Goal: Find specific page/section: Find specific page/section

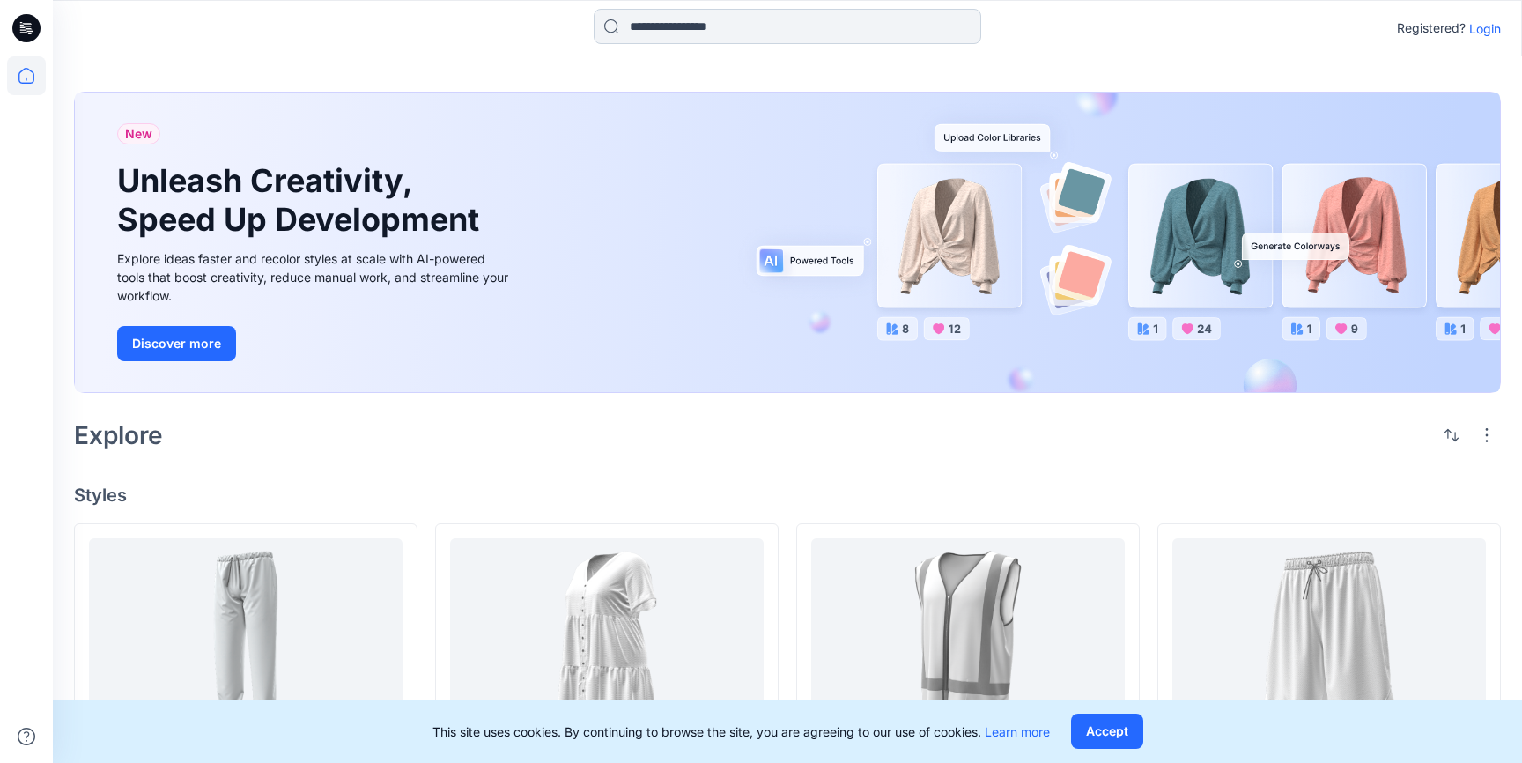
click at [688, 28] on input at bounding box center [788, 26] width 388 height 35
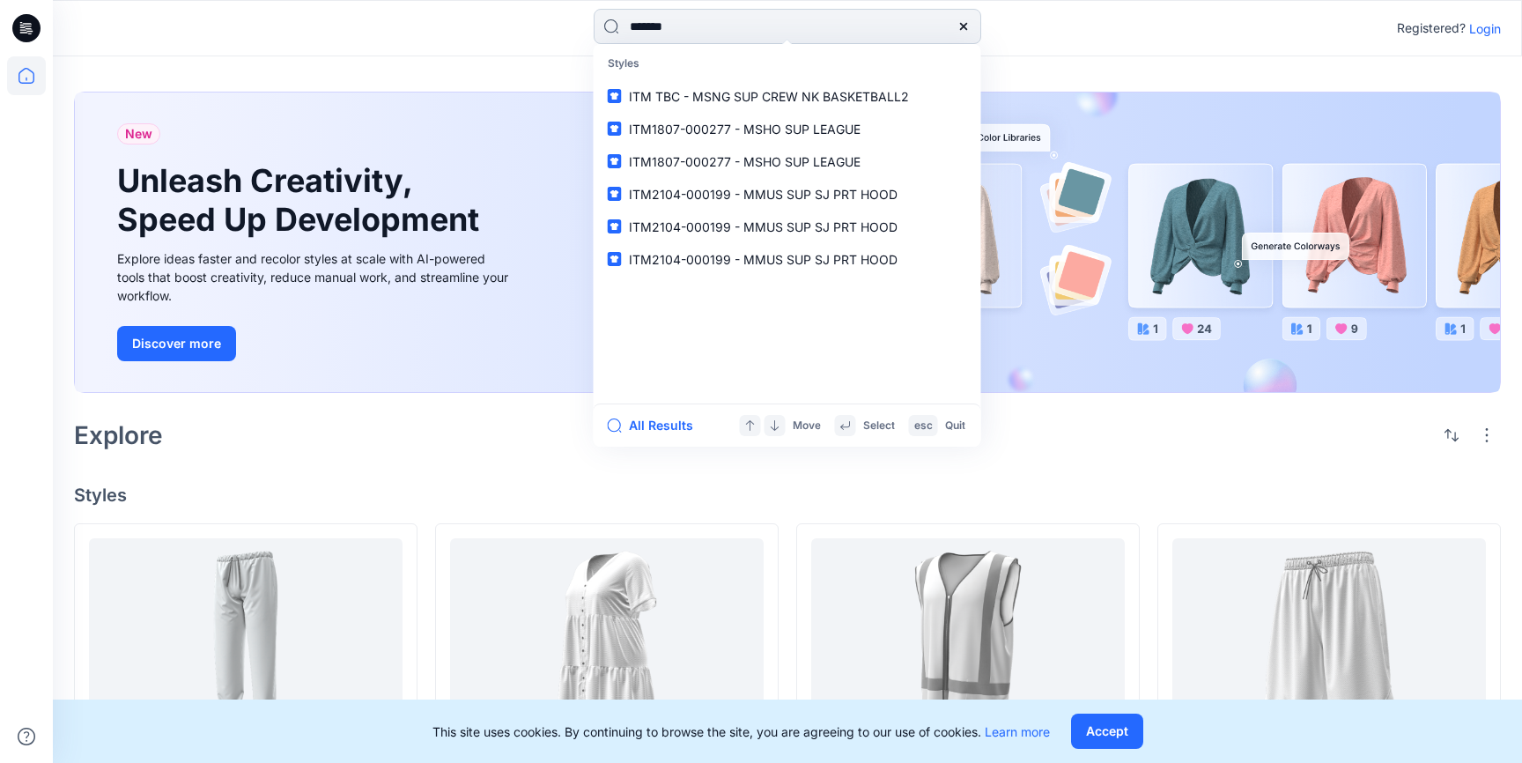
type input "********"
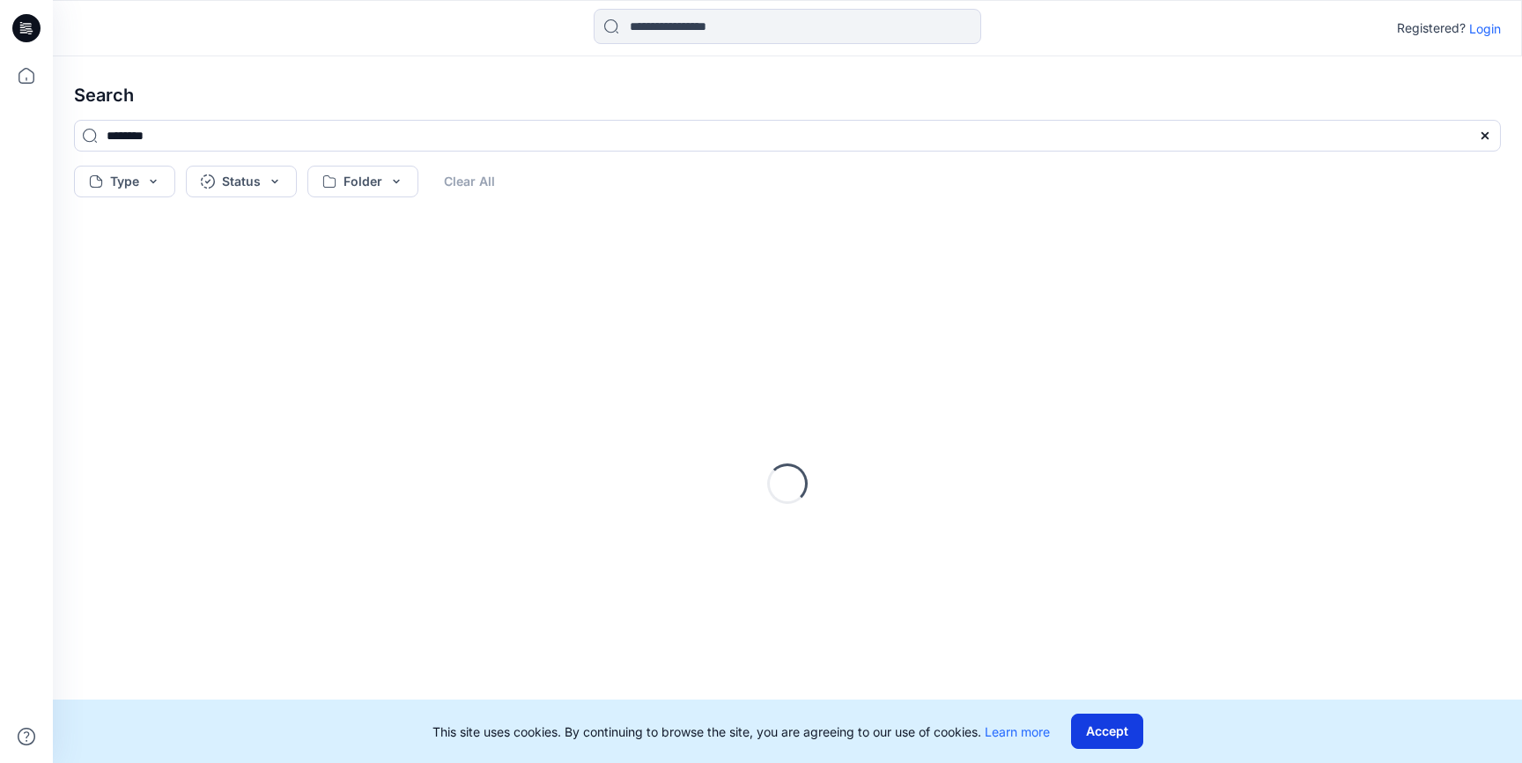
click at [1117, 737] on button "Accept" at bounding box center [1107, 731] width 72 height 35
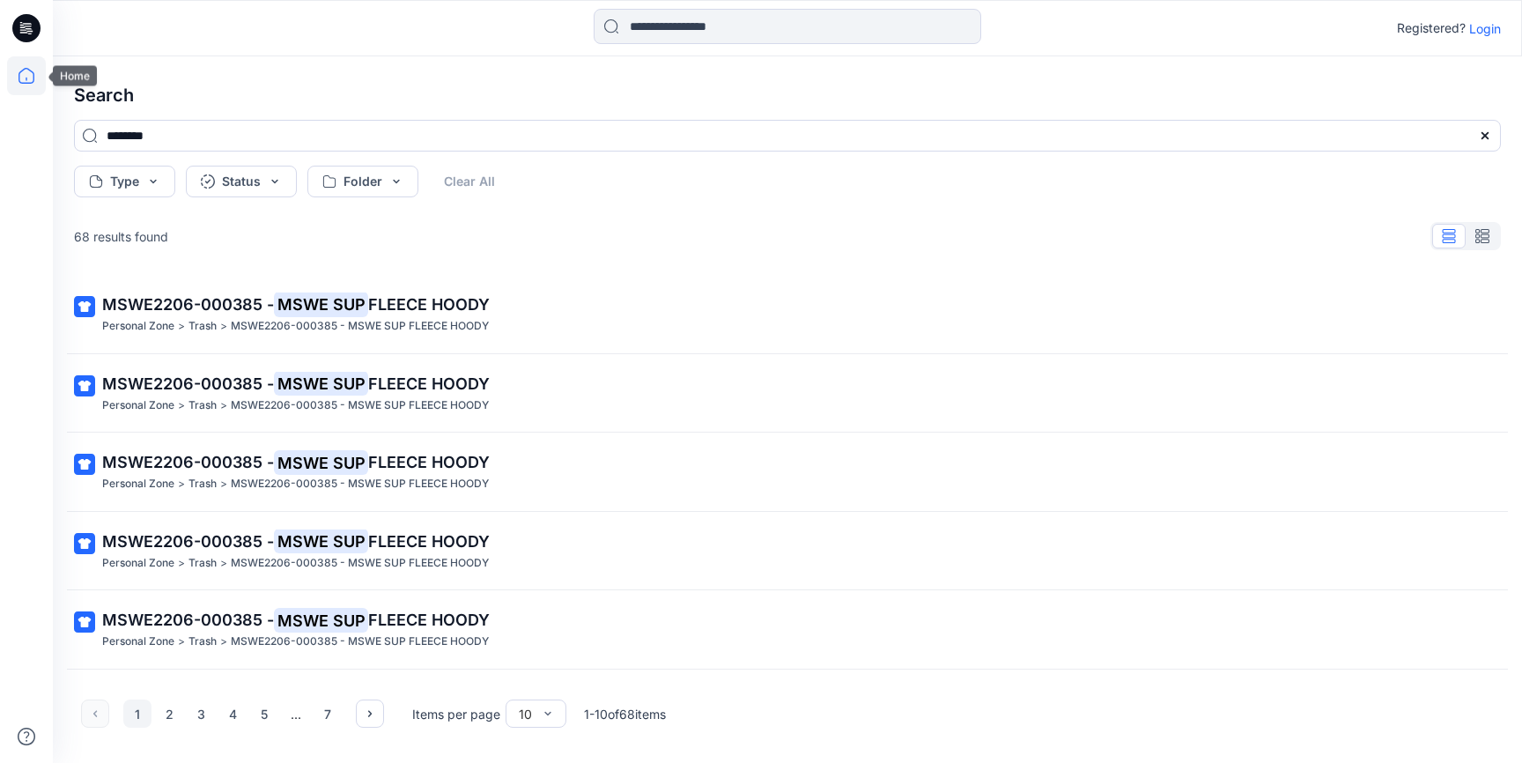
click at [31, 84] on icon at bounding box center [26, 75] width 39 height 39
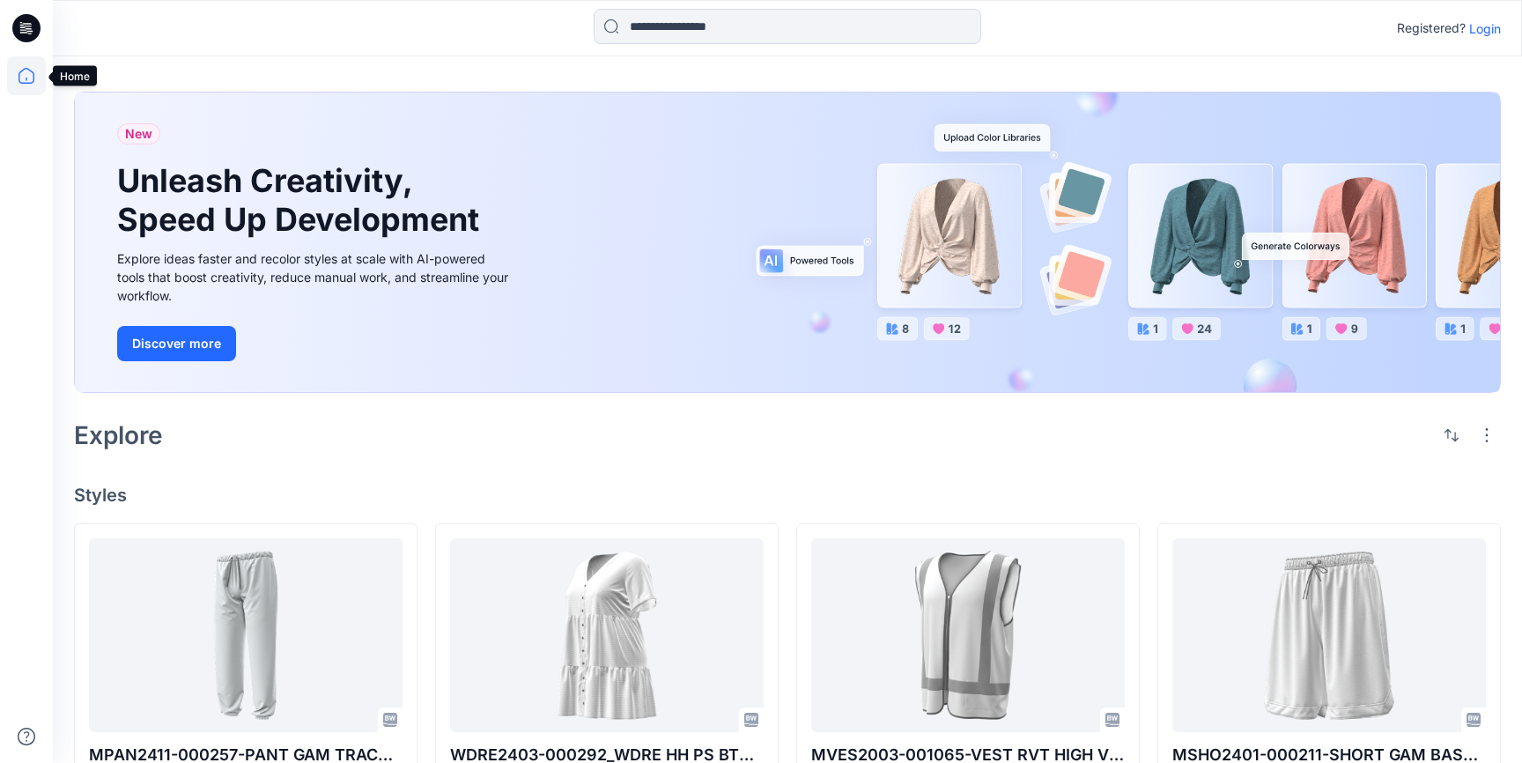
click at [26, 77] on icon at bounding box center [26, 75] width 39 height 39
click at [1498, 43] on div "Registered? Login" at bounding box center [787, 28] width 1469 height 39
click at [1488, 28] on p "Login" at bounding box center [1485, 28] width 32 height 19
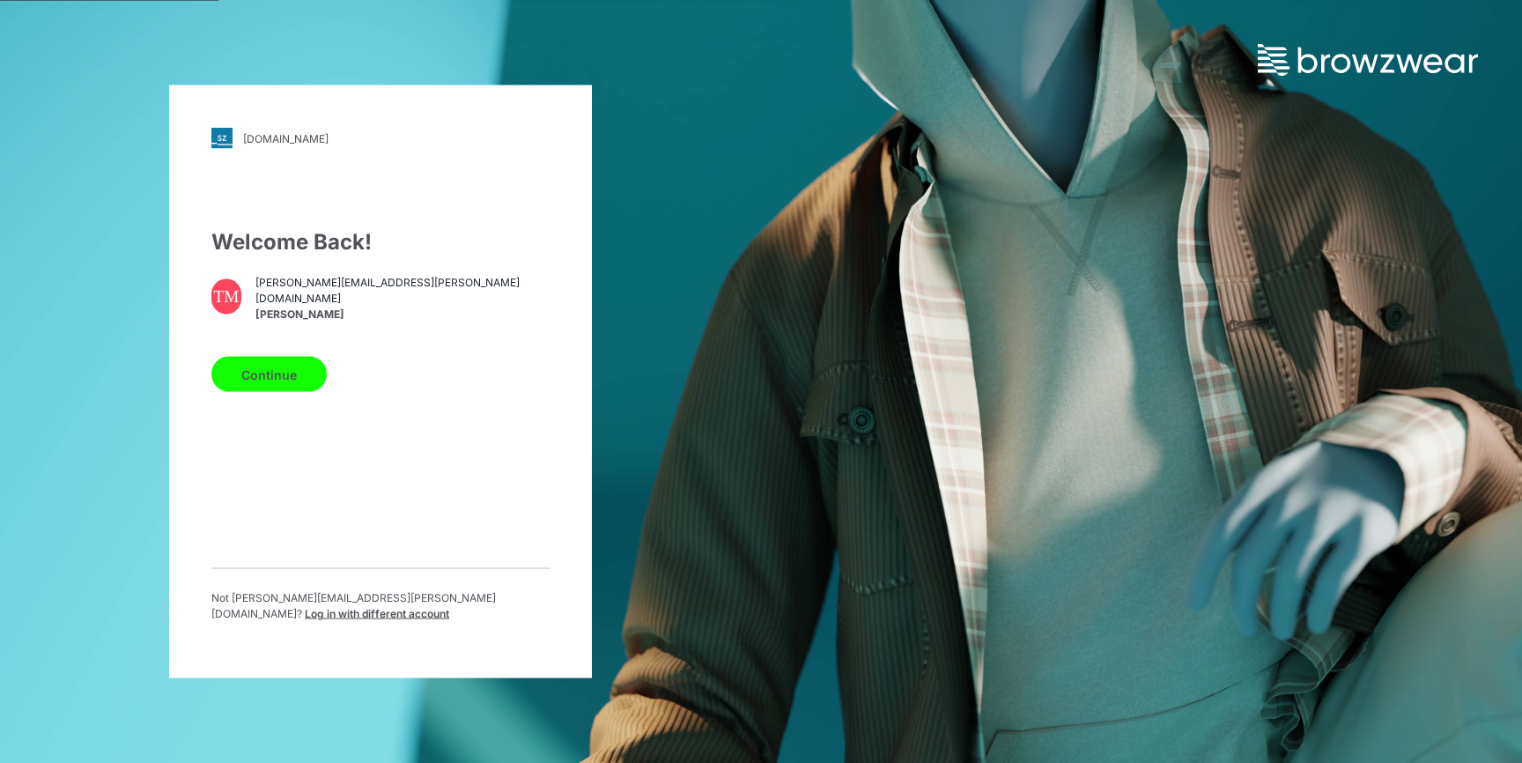
click at [275, 391] on button "Continue" at bounding box center [268, 374] width 115 height 35
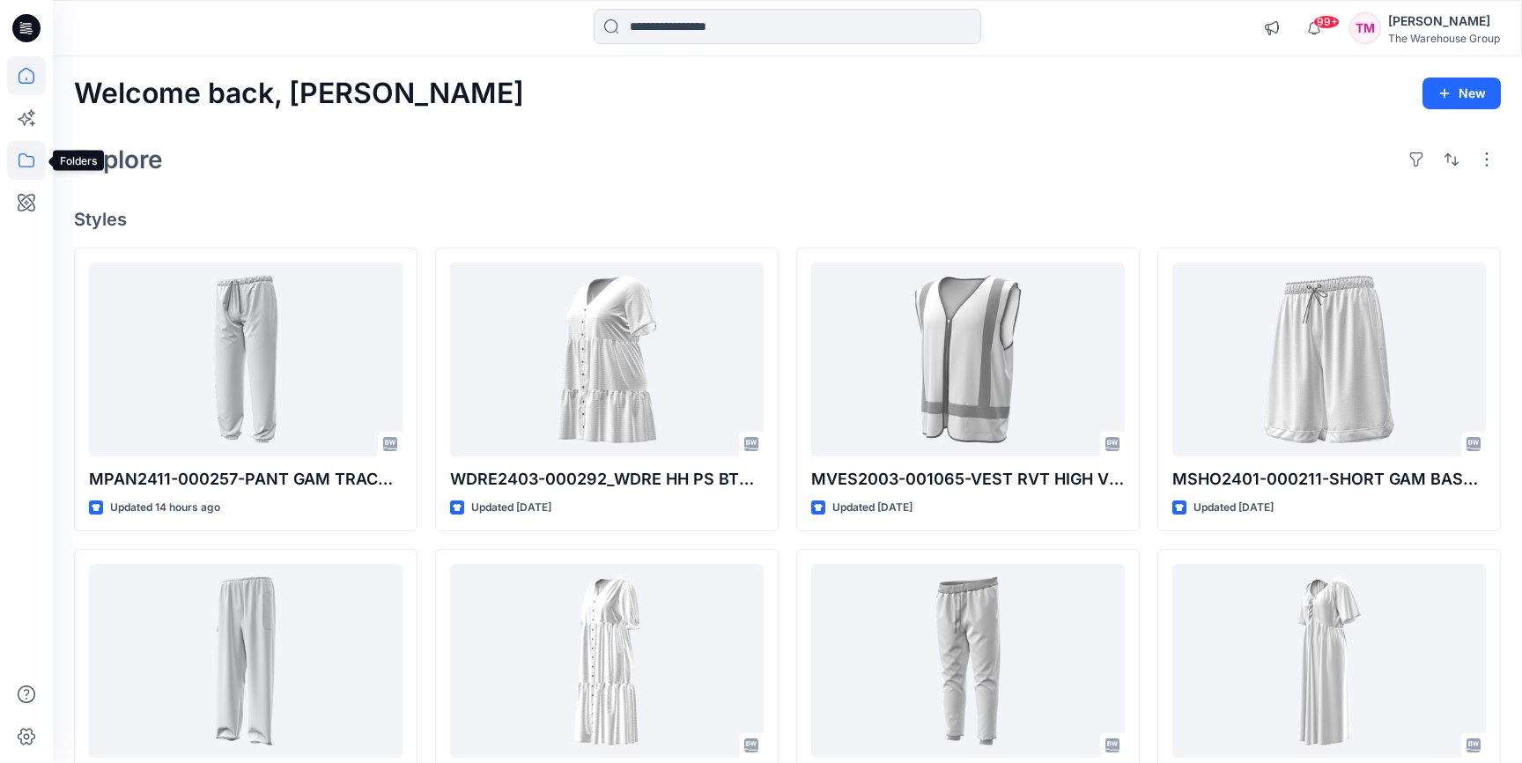
click at [13, 156] on icon at bounding box center [26, 160] width 39 height 39
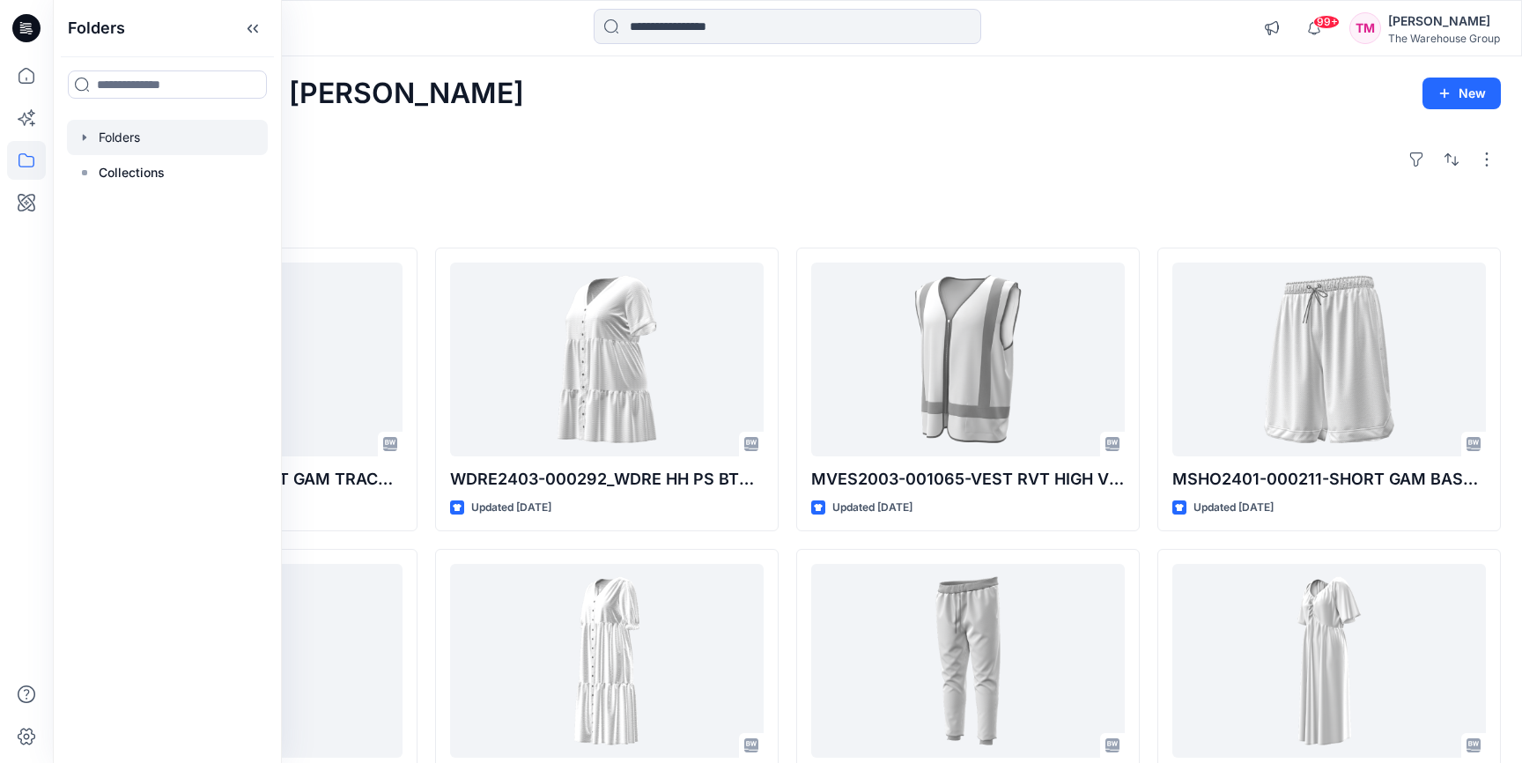
click at [83, 143] on icon "button" at bounding box center [85, 137] width 14 height 14
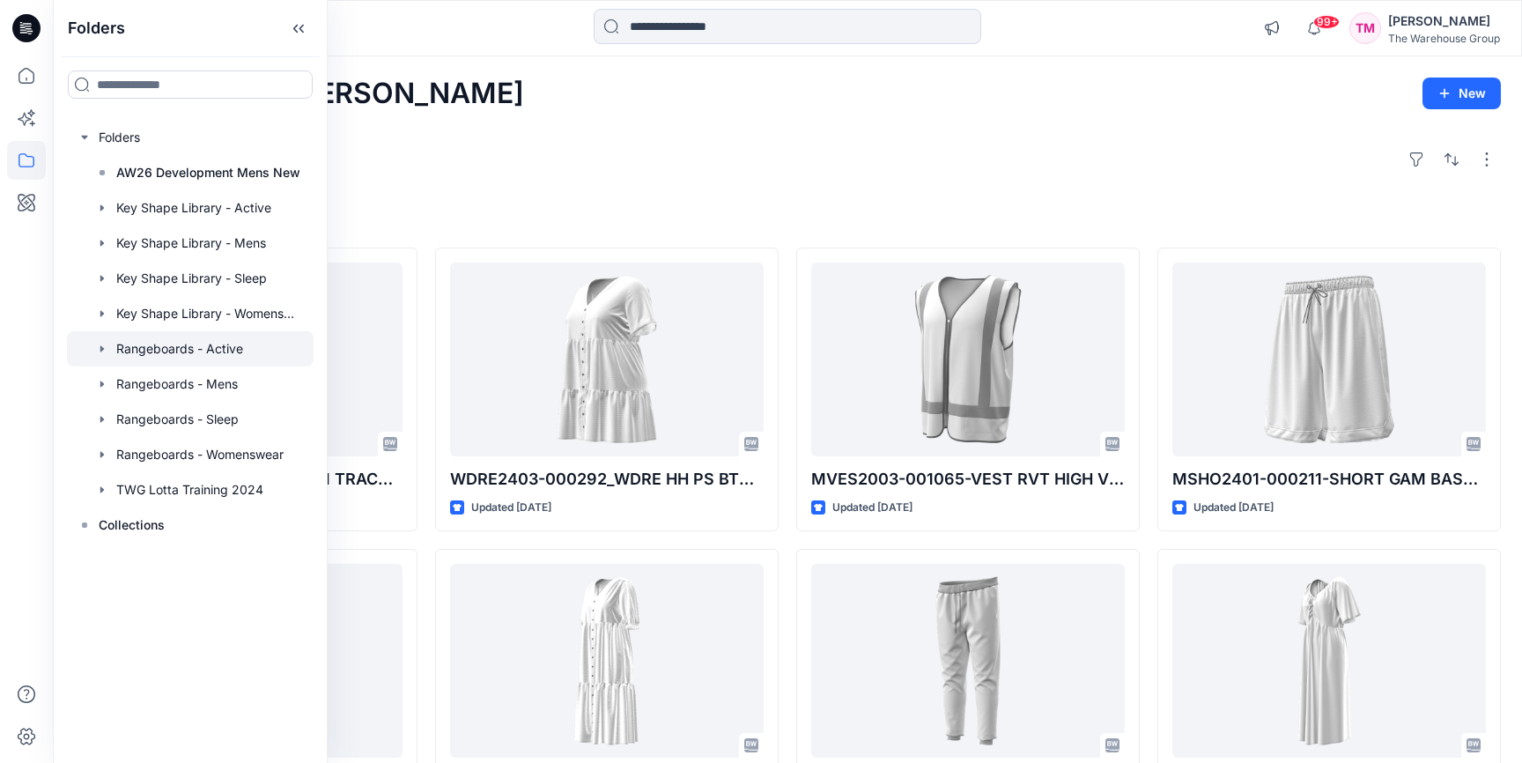
click at [144, 343] on div at bounding box center [190, 348] width 247 height 35
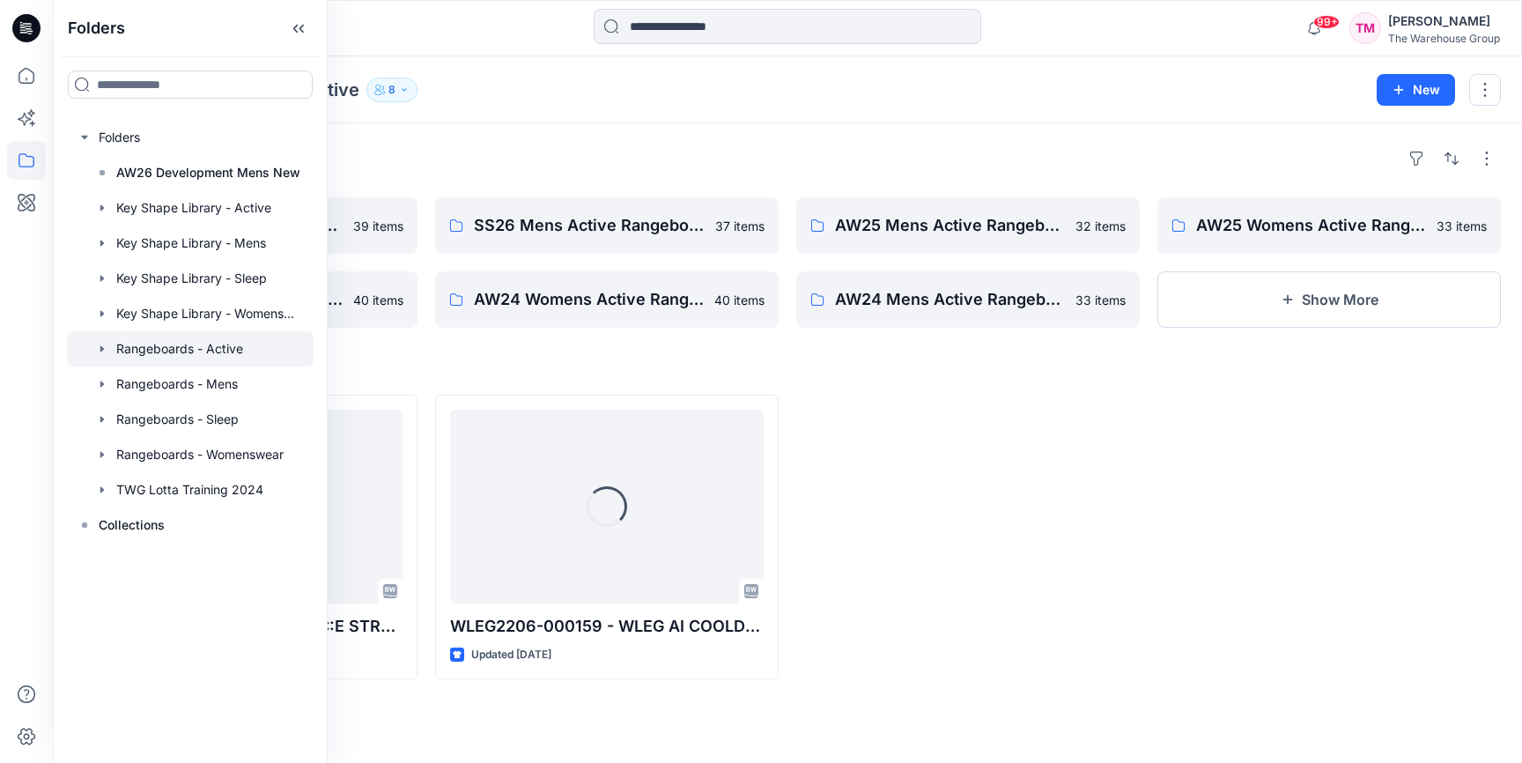
click at [566, 129] on div "Folders SS26 Womens Active Rangeboard 39 items AW24 Womens Active Rangeboard - …" at bounding box center [787, 443] width 1469 height 640
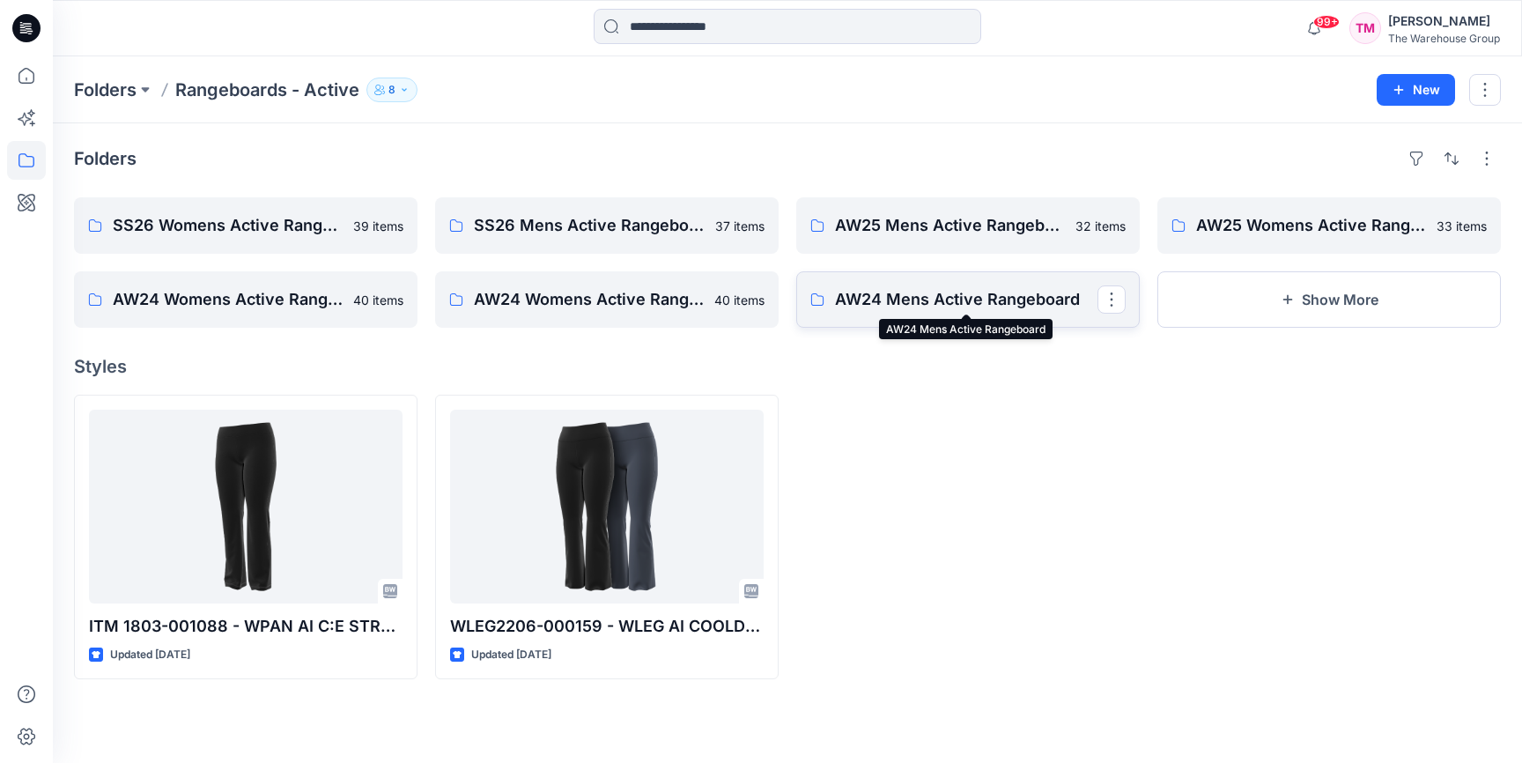
click at [956, 310] on p "AW24 Mens Active Rangeboard" at bounding box center [966, 299] width 263 height 25
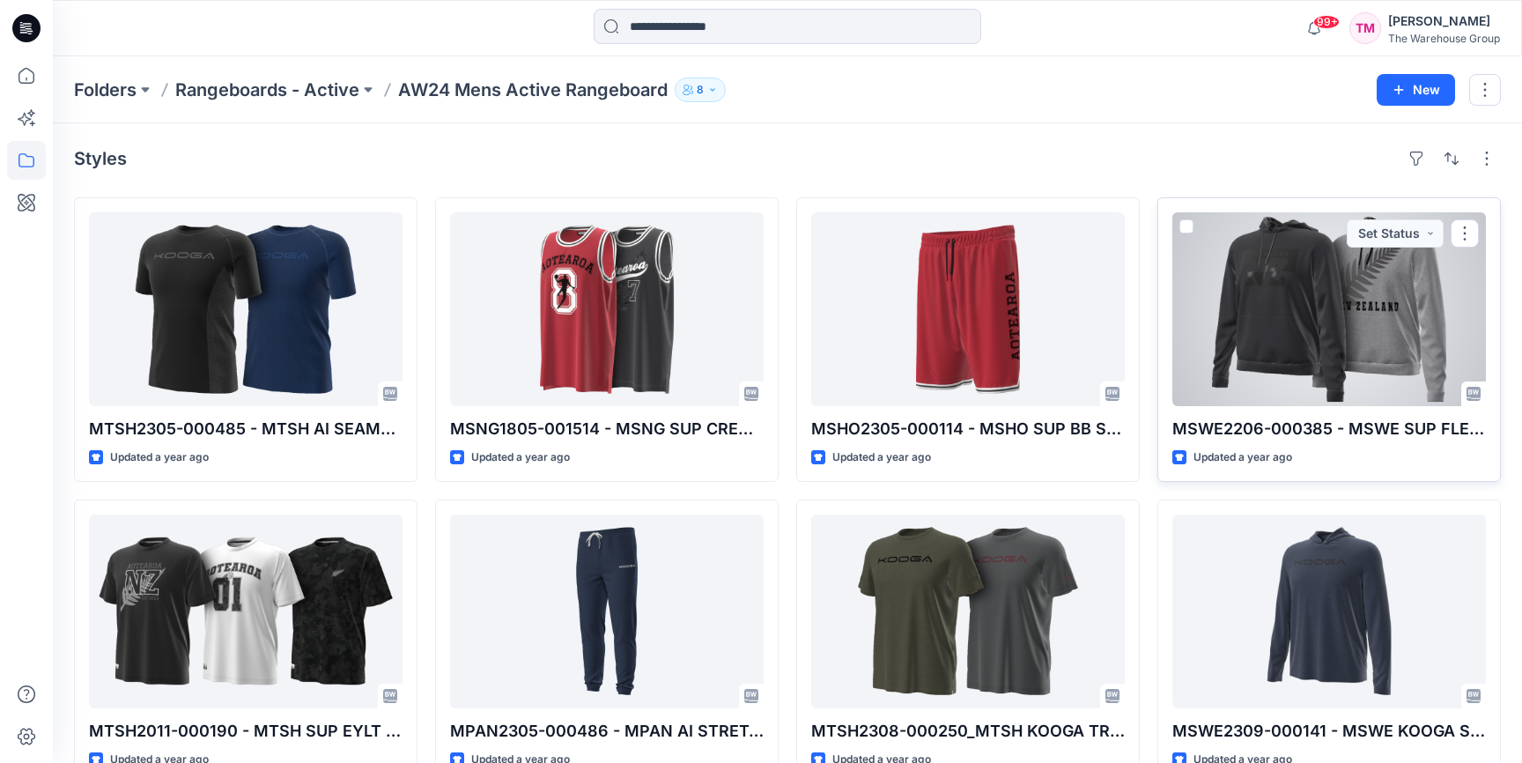
click at [1294, 333] on div at bounding box center [1330, 309] width 314 height 194
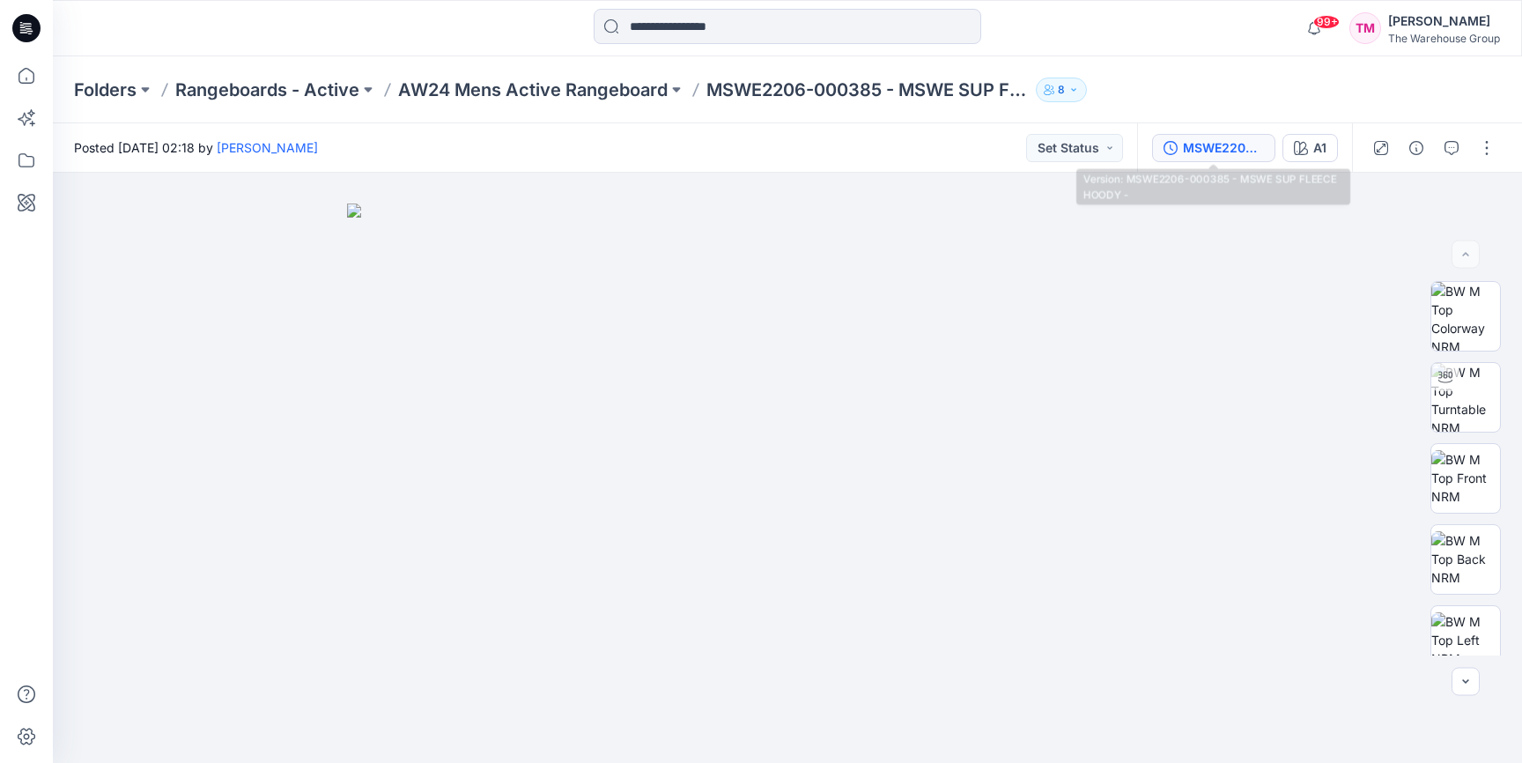
click at [1207, 144] on div "MSWE2206-000385 - MSWE SUP FLEECE HOODY -" at bounding box center [1223, 147] width 81 height 19
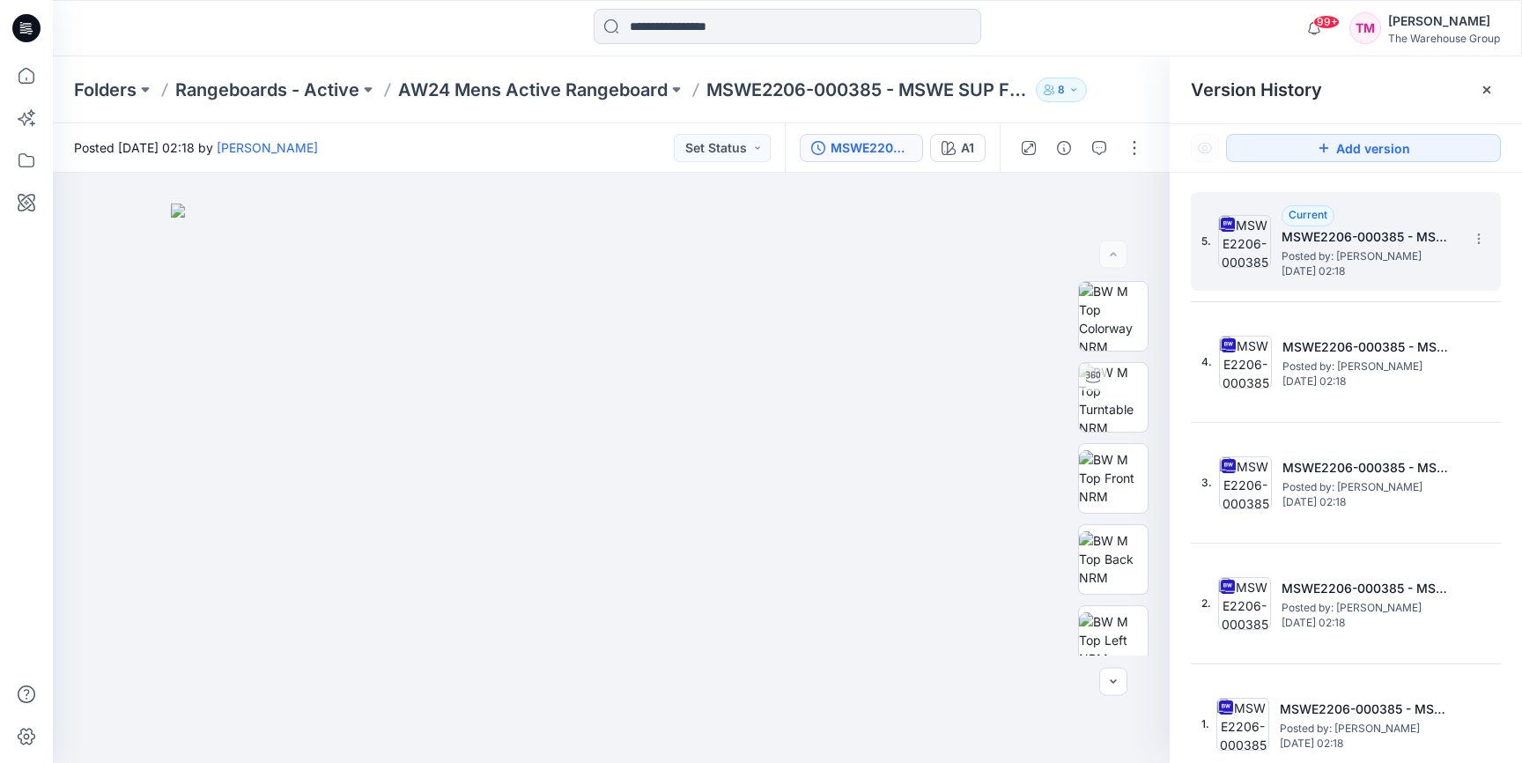
click at [1307, 230] on h5 "MSWE2206-000385 - MSWE SUP FLEECE HOODY -" at bounding box center [1370, 236] width 176 height 21
click at [1307, 252] on span "Posted by: [PERSON_NAME]" at bounding box center [1370, 257] width 176 height 18
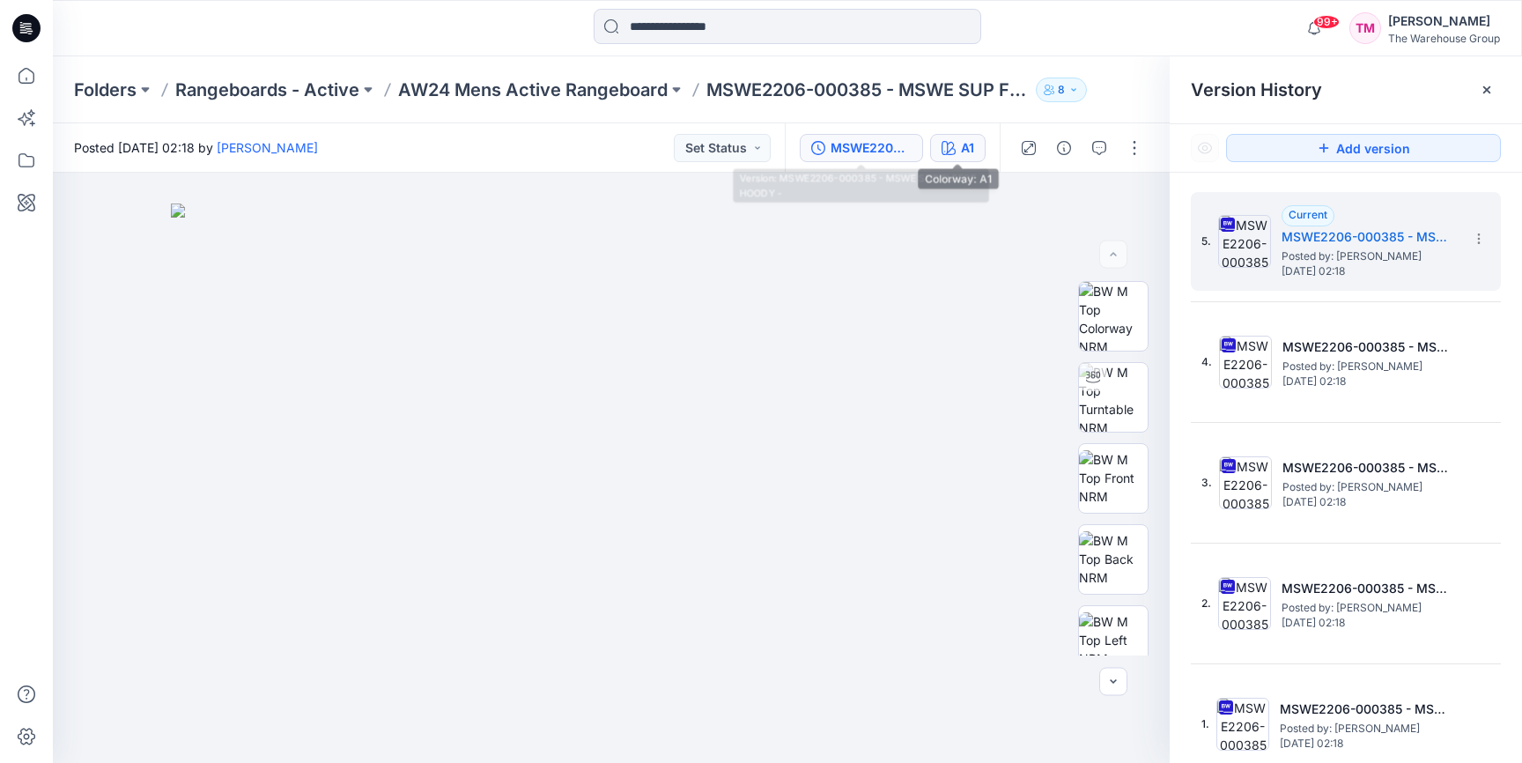
click at [961, 149] on div "A1" at bounding box center [967, 147] width 13 height 19
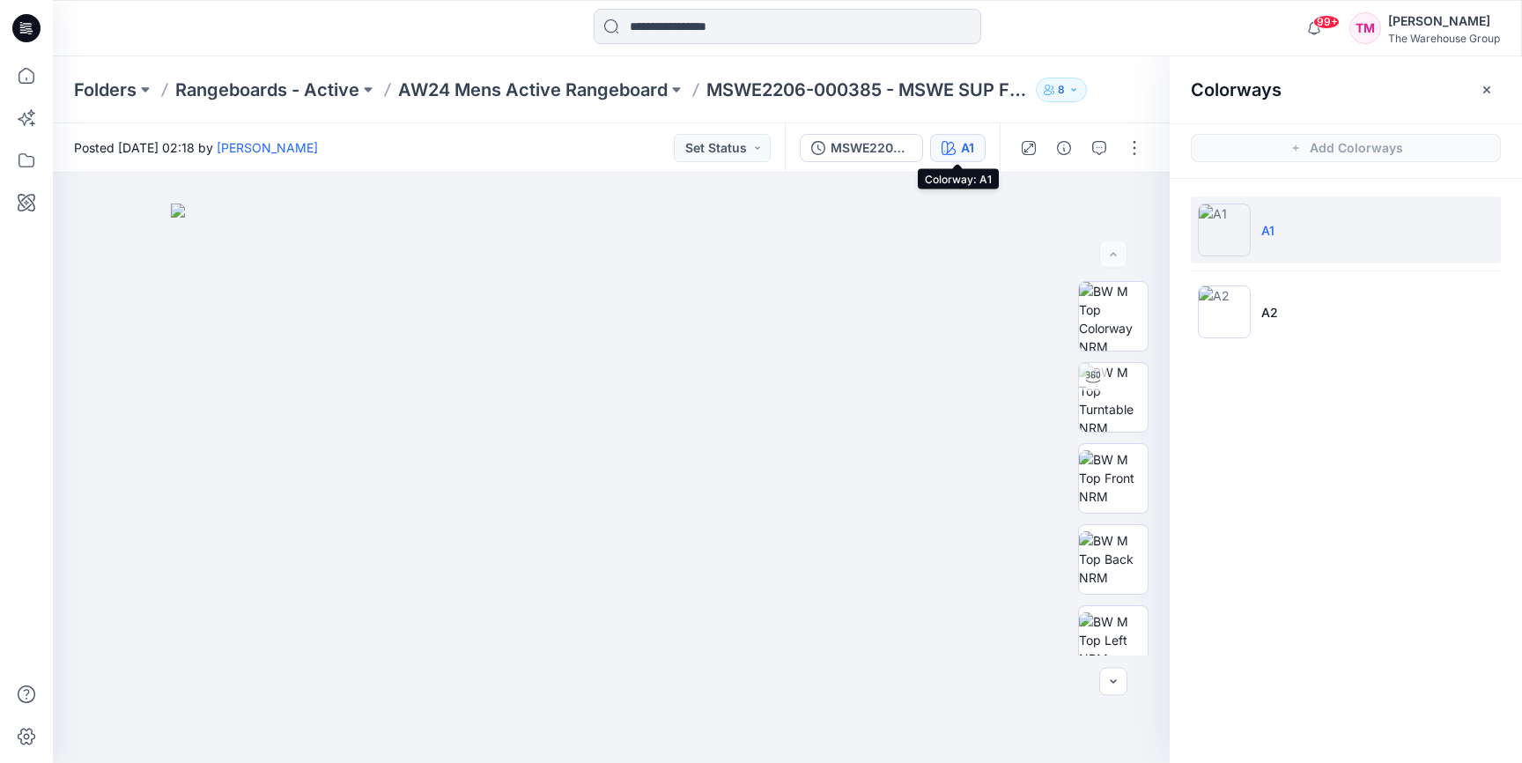
click at [952, 155] on button "A1" at bounding box center [958, 148] width 56 height 28
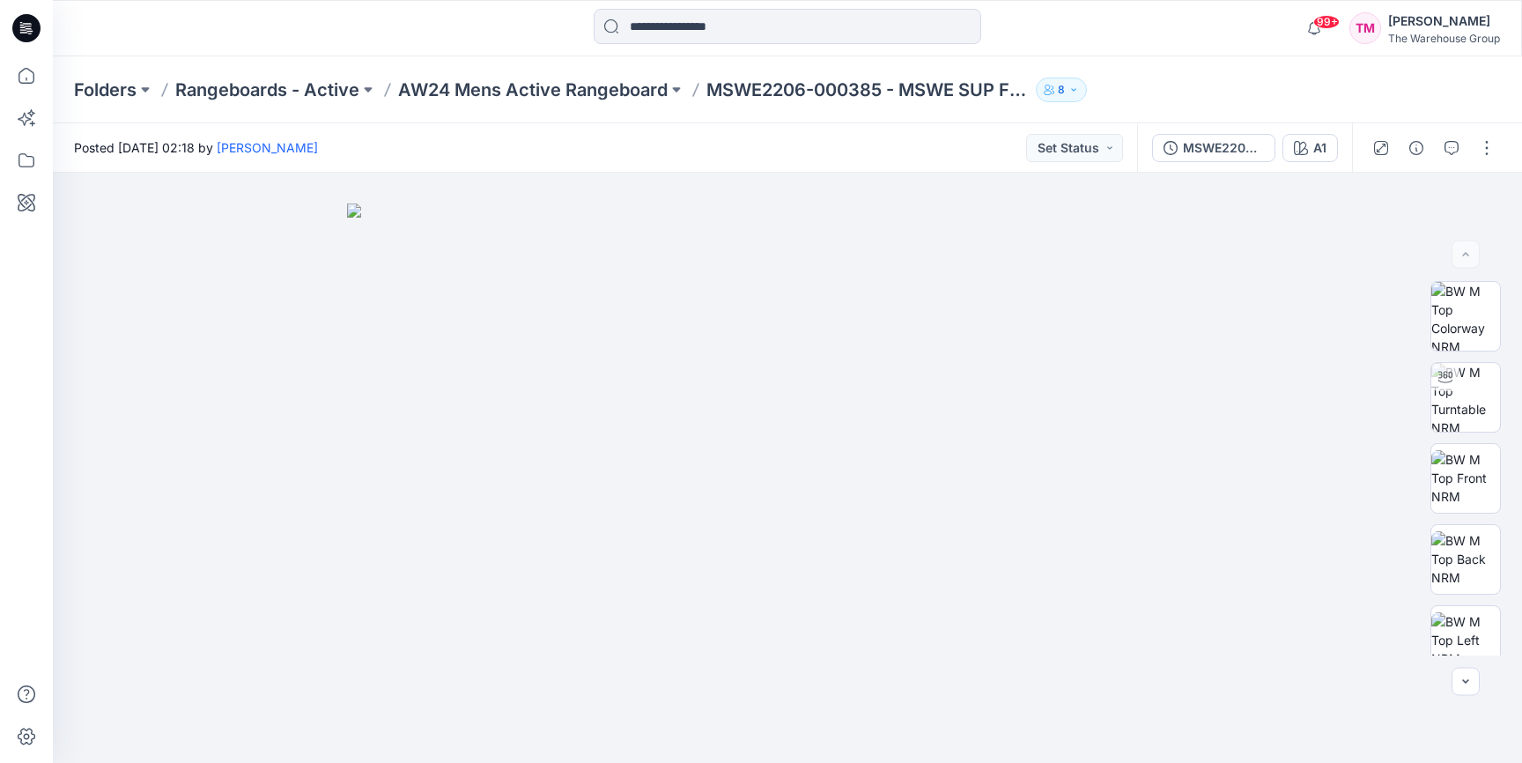
click at [962, 164] on div "Posted [DATE] 02:18 by [PERSON_NAME] Set Status" at bounding box center [595, 147] width 1085 height 48
click at [1306, 151] on icon "button" at bounding box center [1301, 148] width 14 height 14
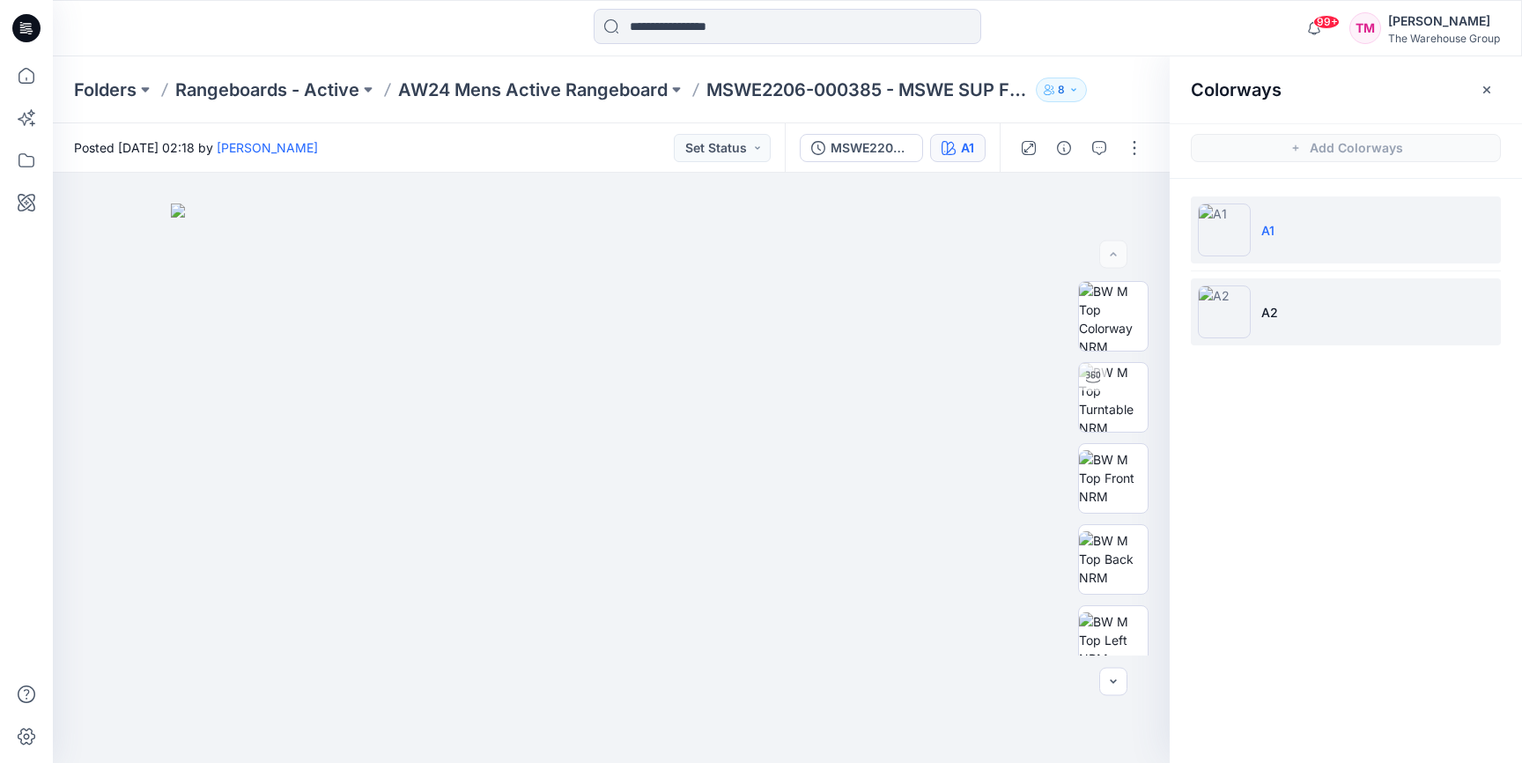
click at [1272, 309] on p "A2" at bounding box center [1270, 312] width 17 height 19
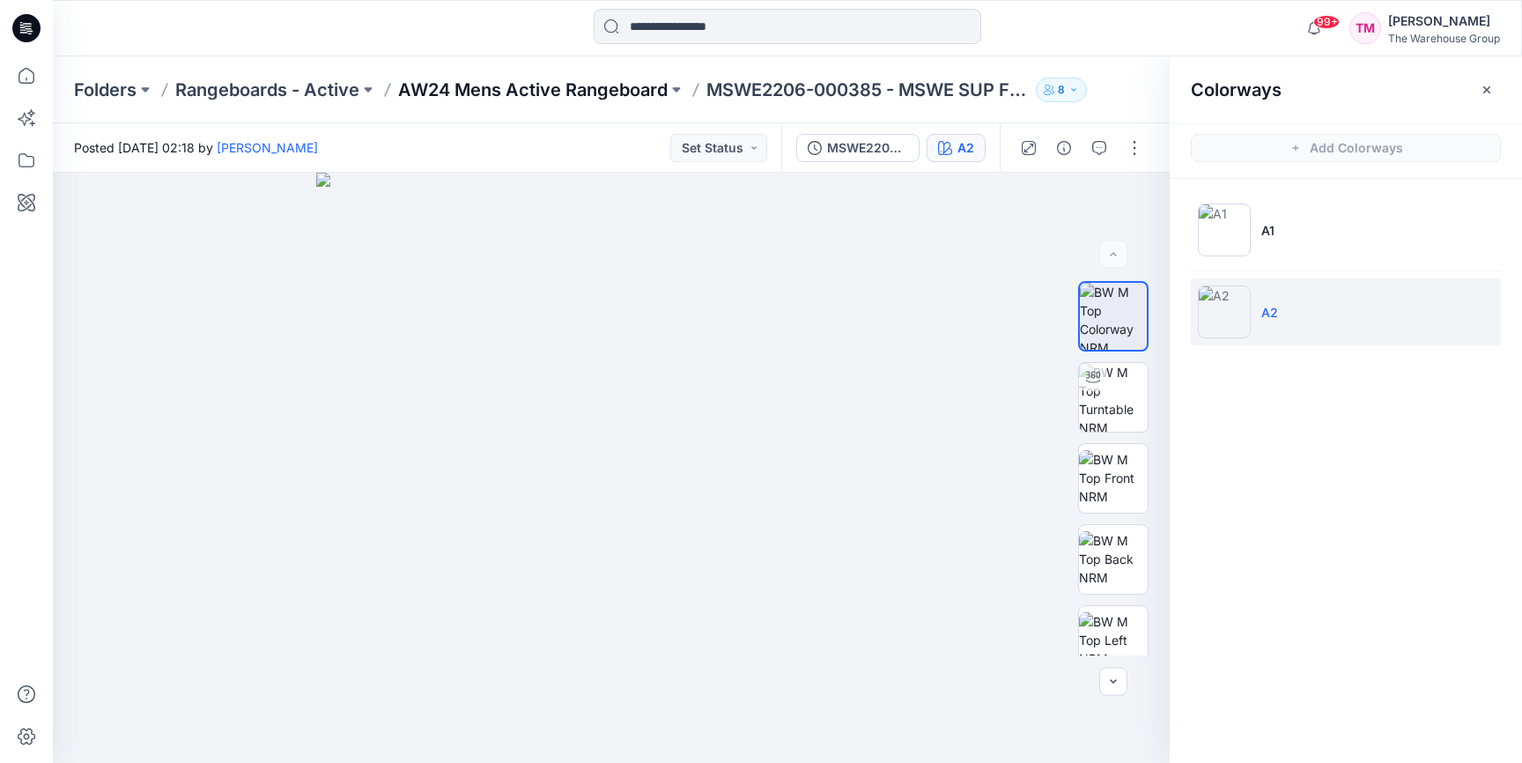
click at [647, 95] on p "AW24 Mens Active Rangeboard" at bounding box center [533, 90] width 270 height 25
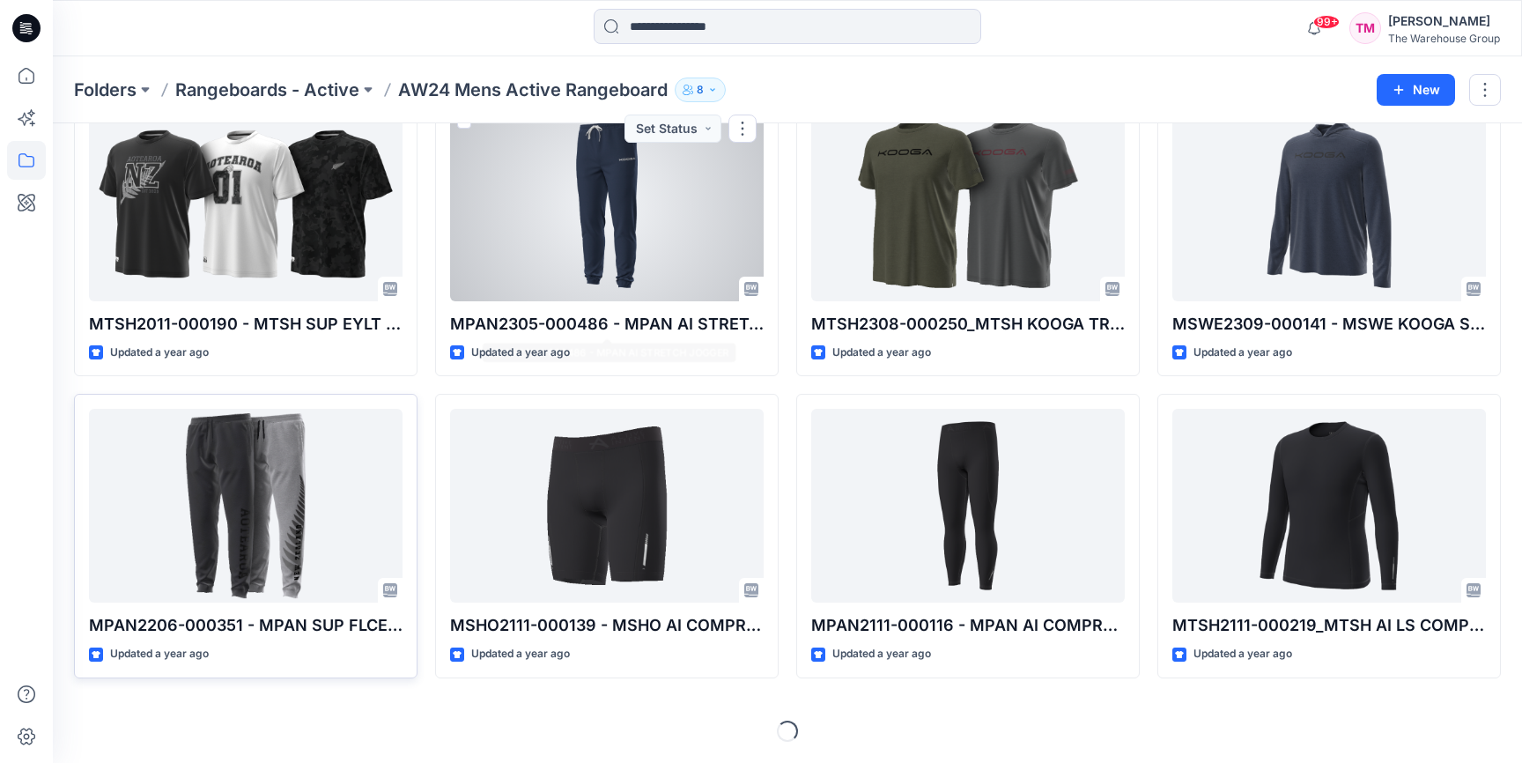
scroll to position [408, 0]
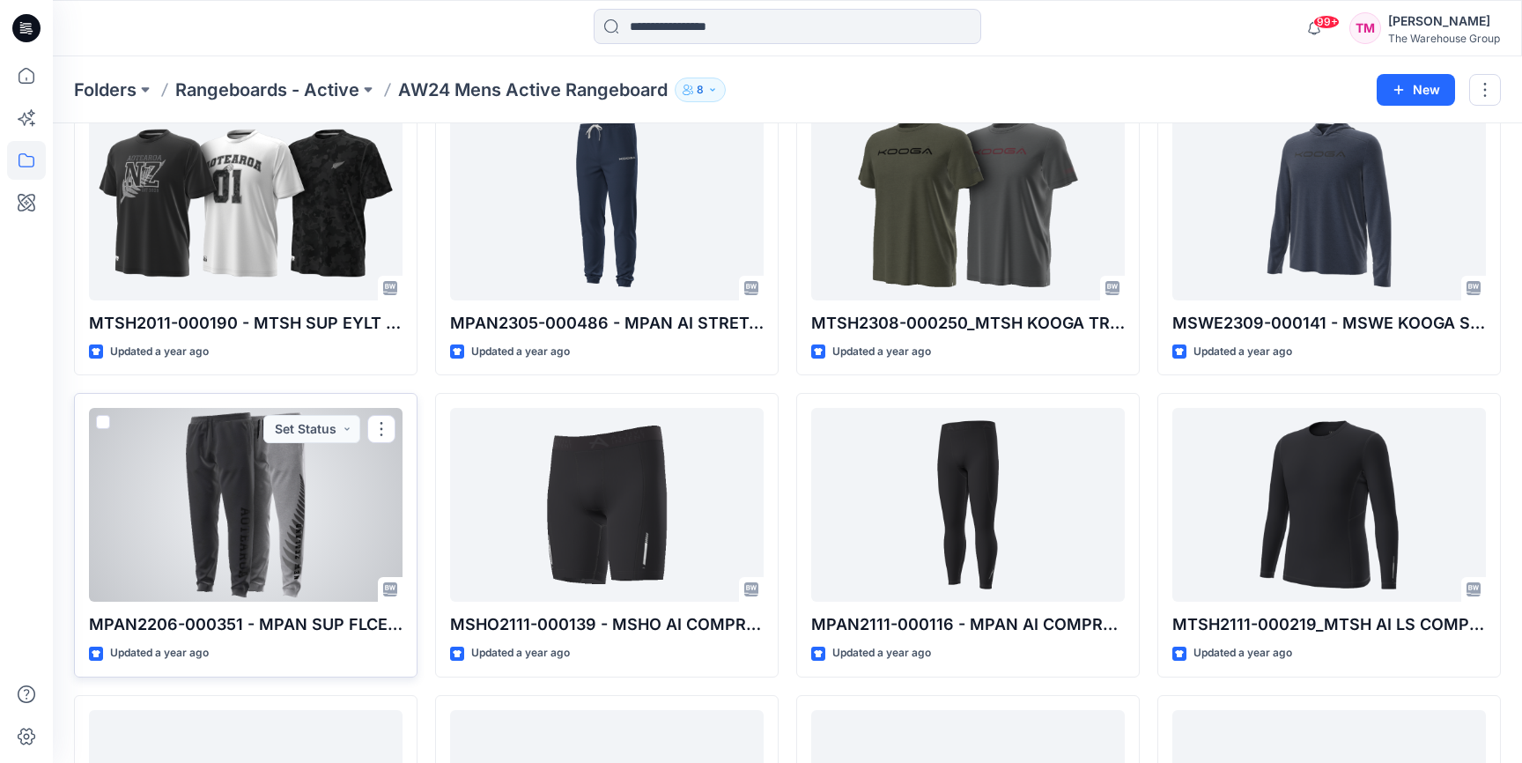
click at [244, 530] on div at bounding box center [246, 505] width 314 height 194
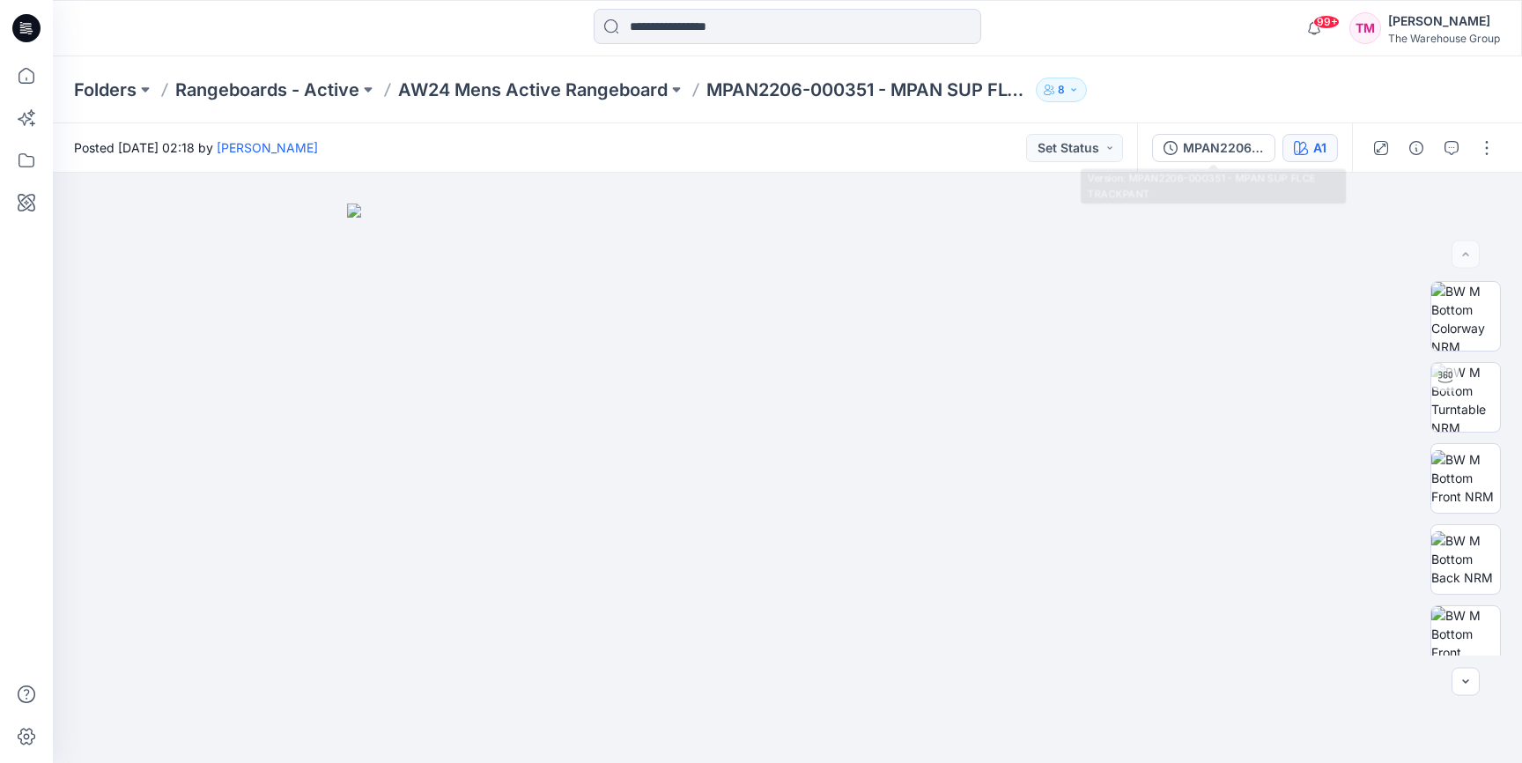
click at [1308, 151] on button "A1" at bounding box center [1311, 148] width 56 height 28
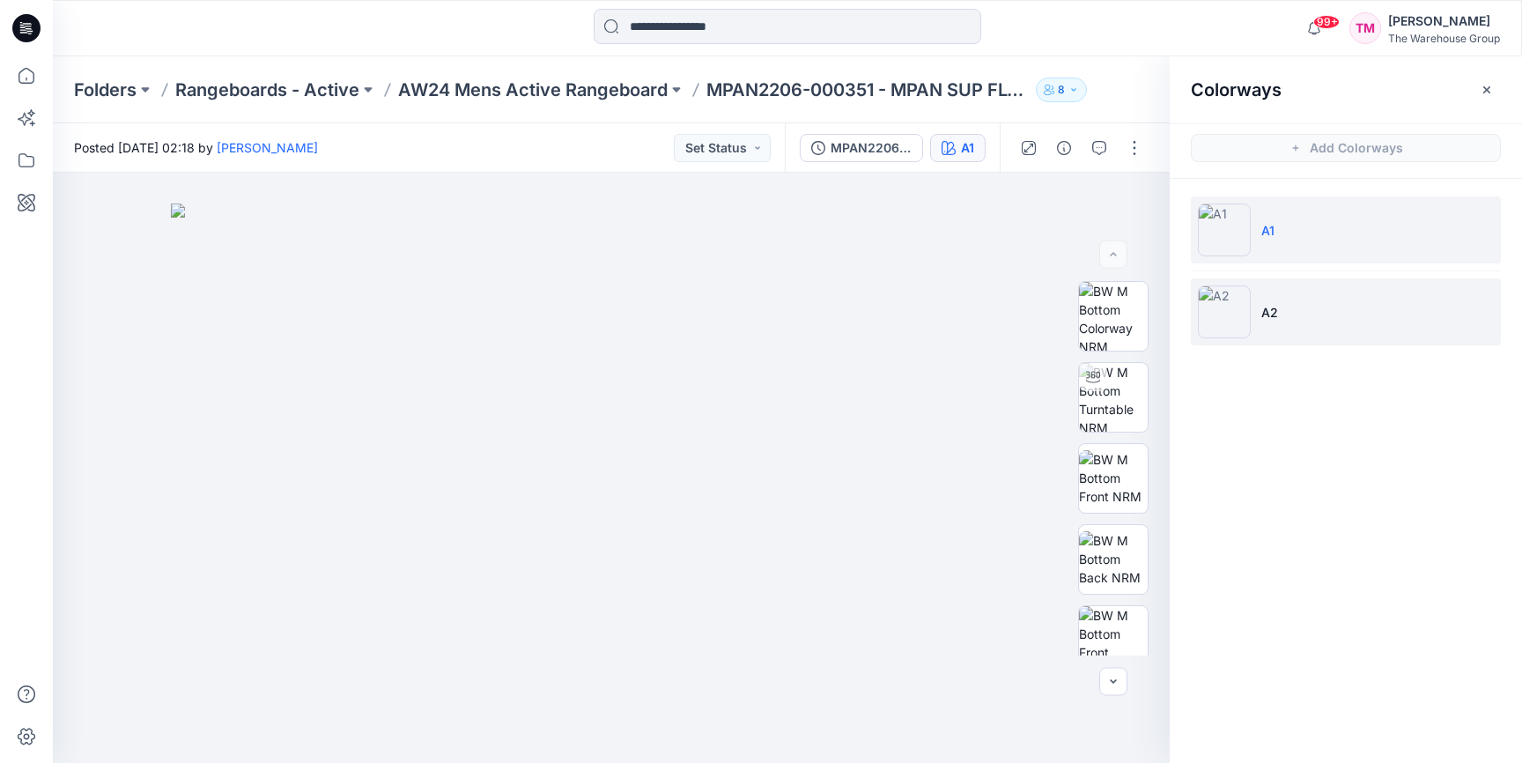
click at [1236, 334] on img at bounding box center [1224, 311] width 53 height 53
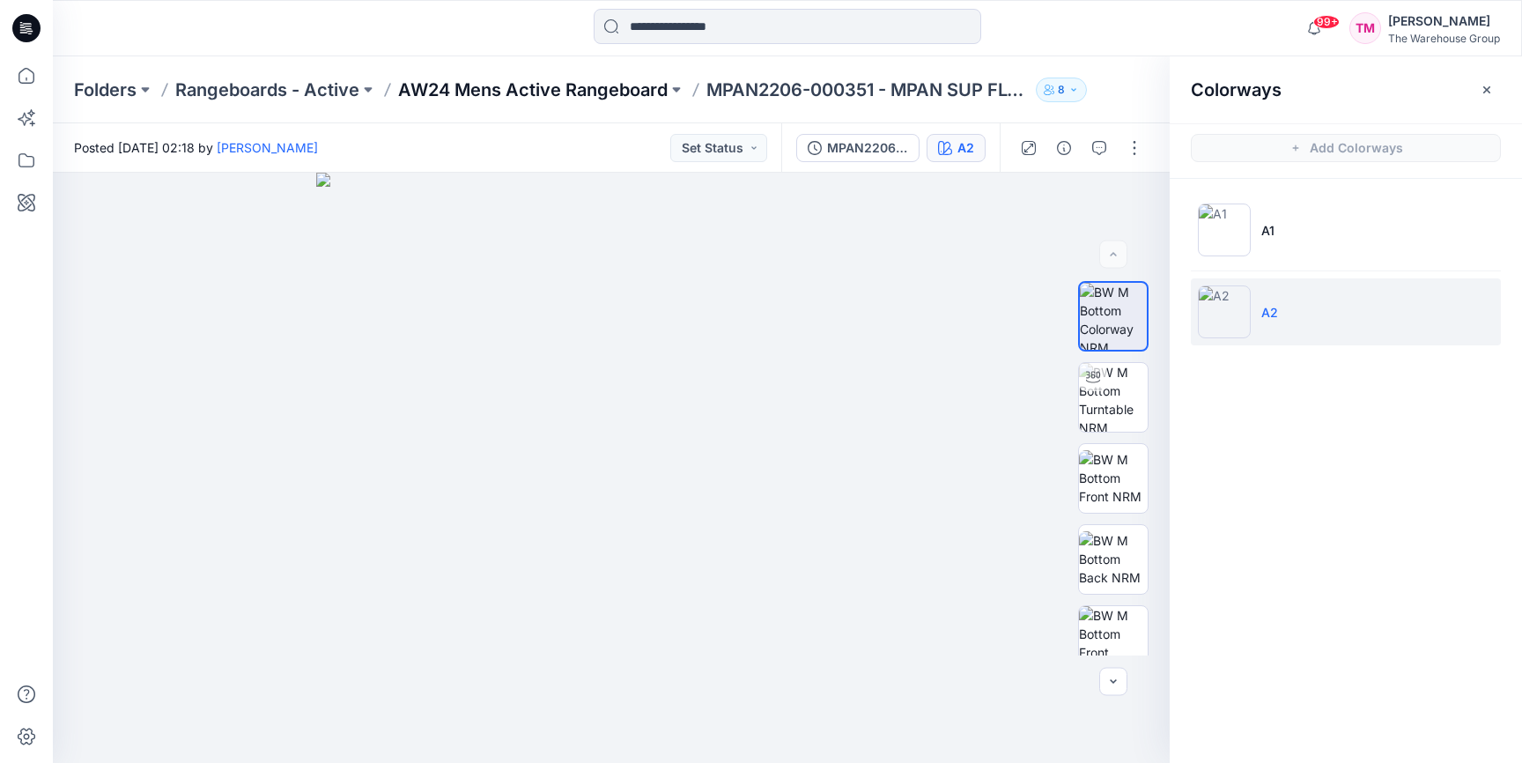
click at [500, 89] on p "AW24 Mens Active Rangeboard" at bounding box center [533, 90] width 270 height 25
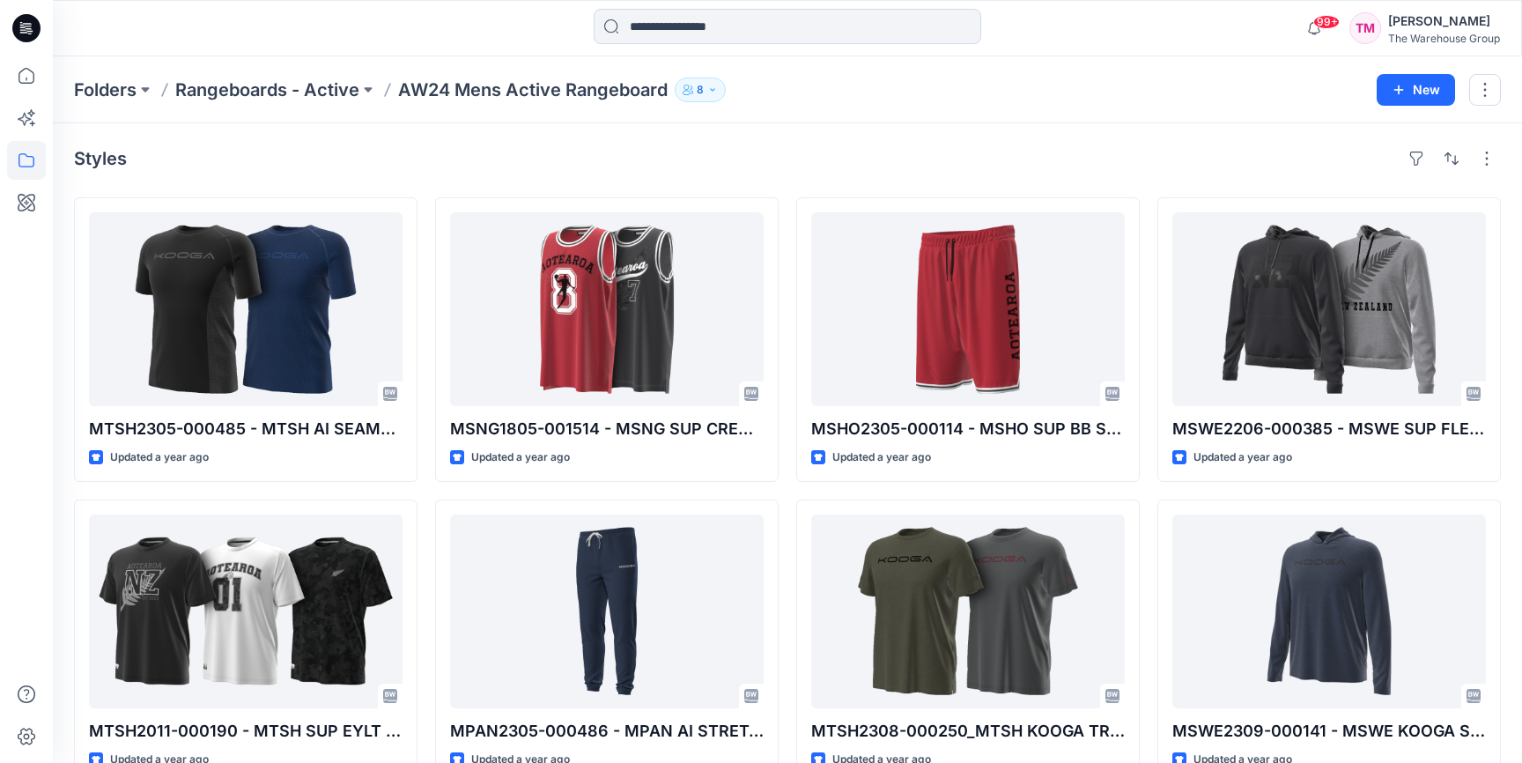
click at [356, 105] on div "Folders Rangeboards - Active AW24 Mens Active Rangeboard 8 New" at bounding box center [787, 89] width 1469 height 67
click at [345, 98] on p "Rangeboards - Active" at bounding box center [267, 90] width 184 height 25
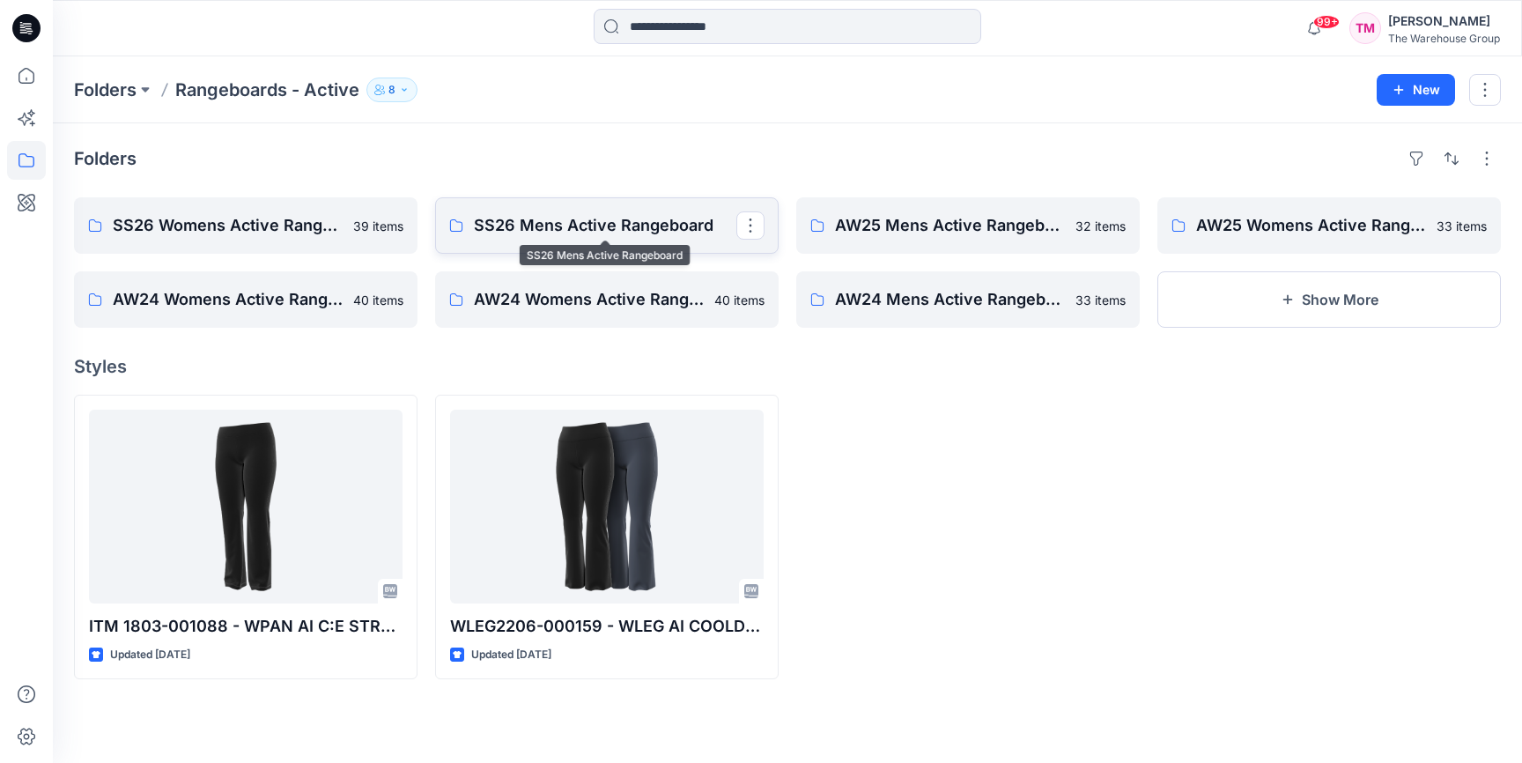
click at [556, 218] on p "SS26 Mens Active Rangeboard" at bounding box center [605, 225] width 263 height 25
click at [1288, 318] on button "Show More" at bounding box center [1330, 299] width 344 height 56
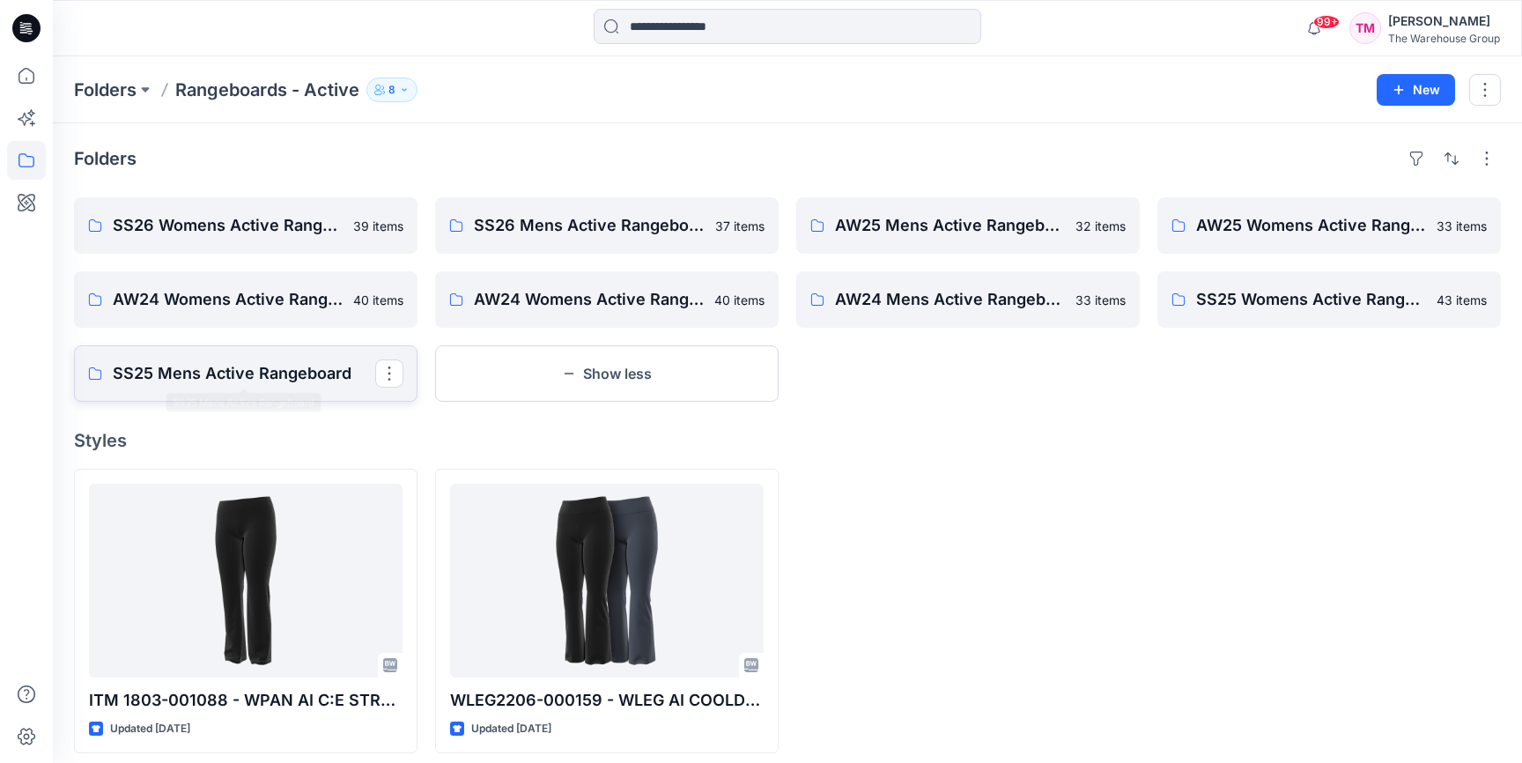
click at [285, 357] on link "SS25 Mens Active Rangeboard" at bounding box center [246, 373] width 344 height 56
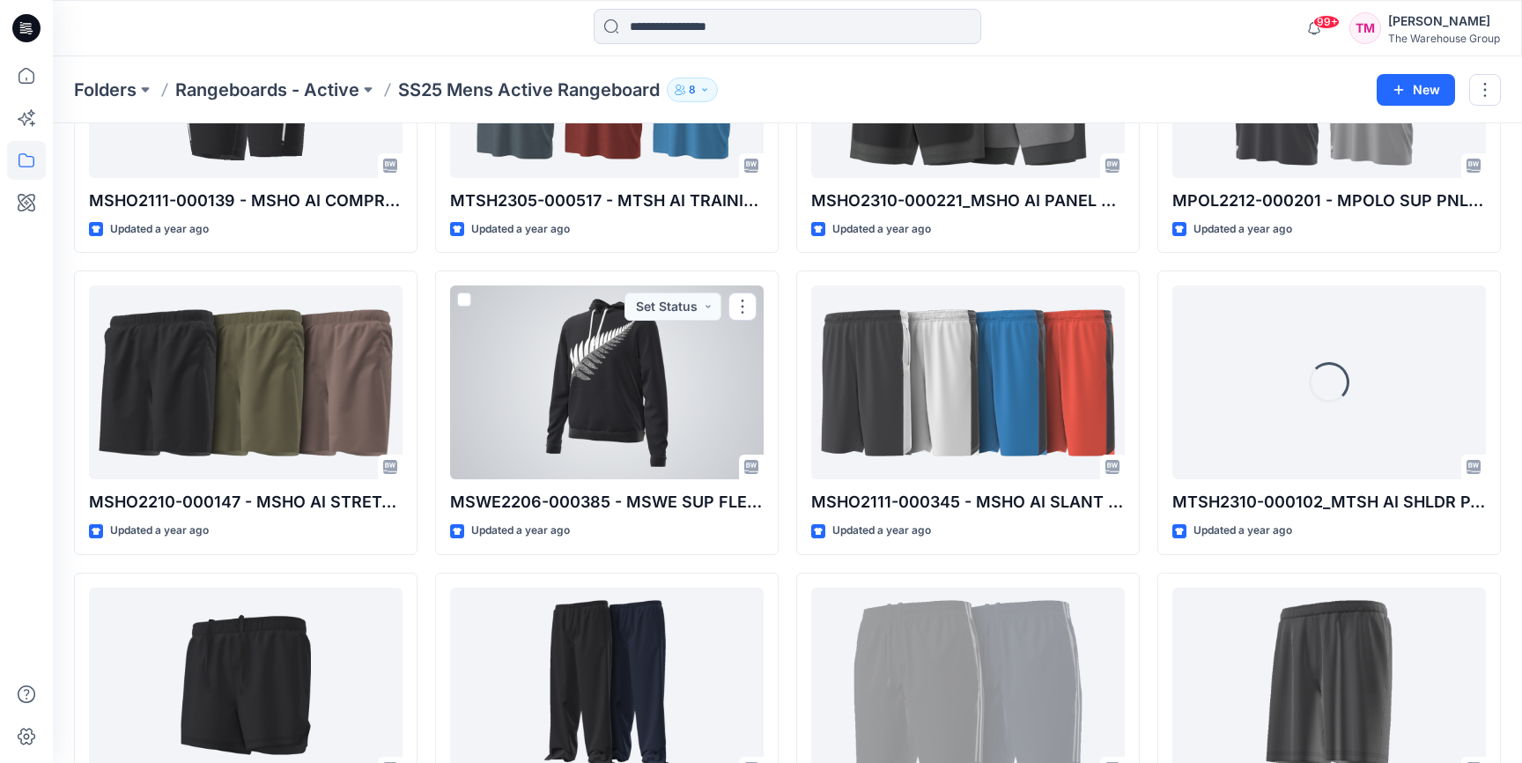
scroll to position [2024, 0]
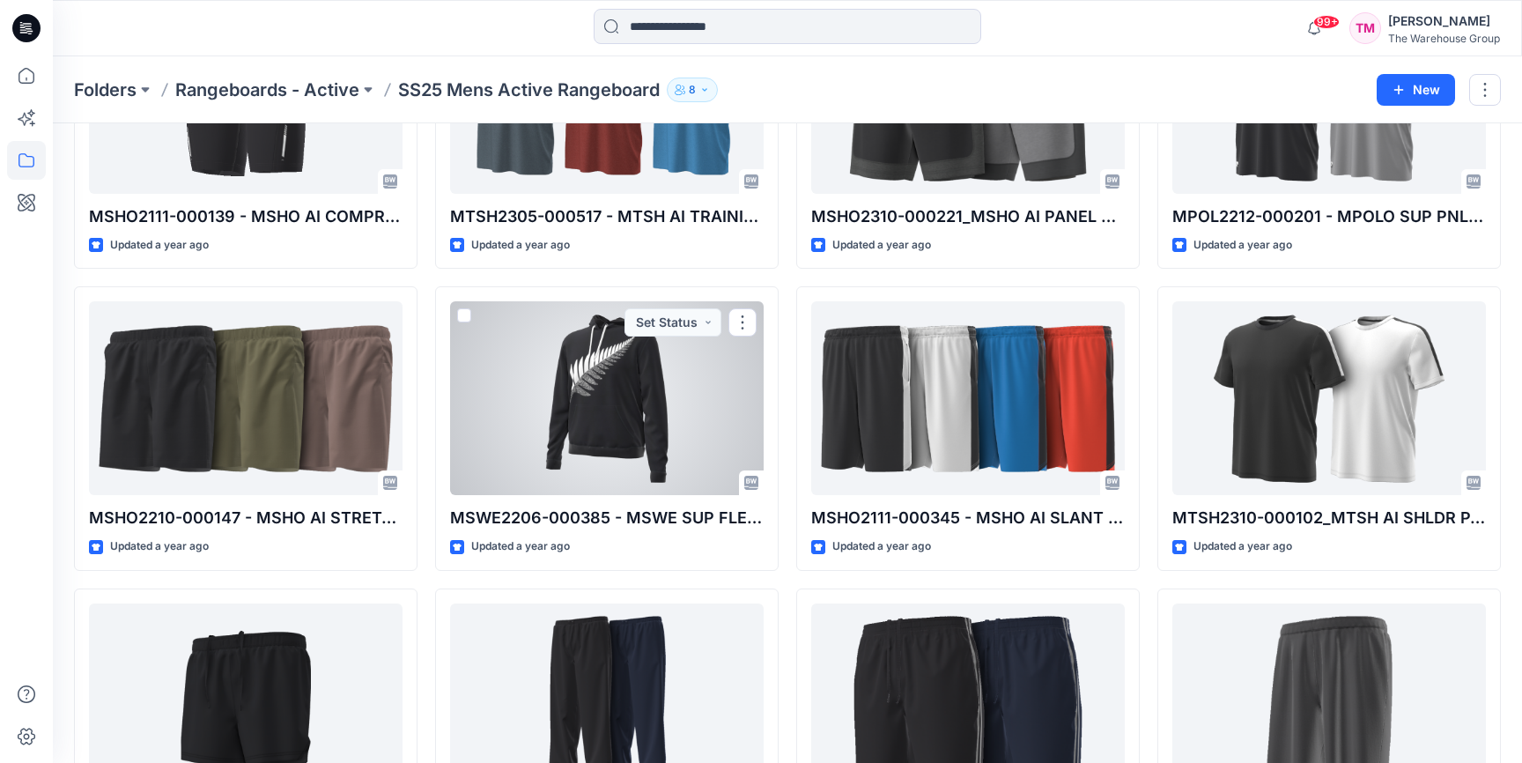
click at [633, 394] on div at bounding box center [607, 398] width 314 height 194
